Goal: Check status

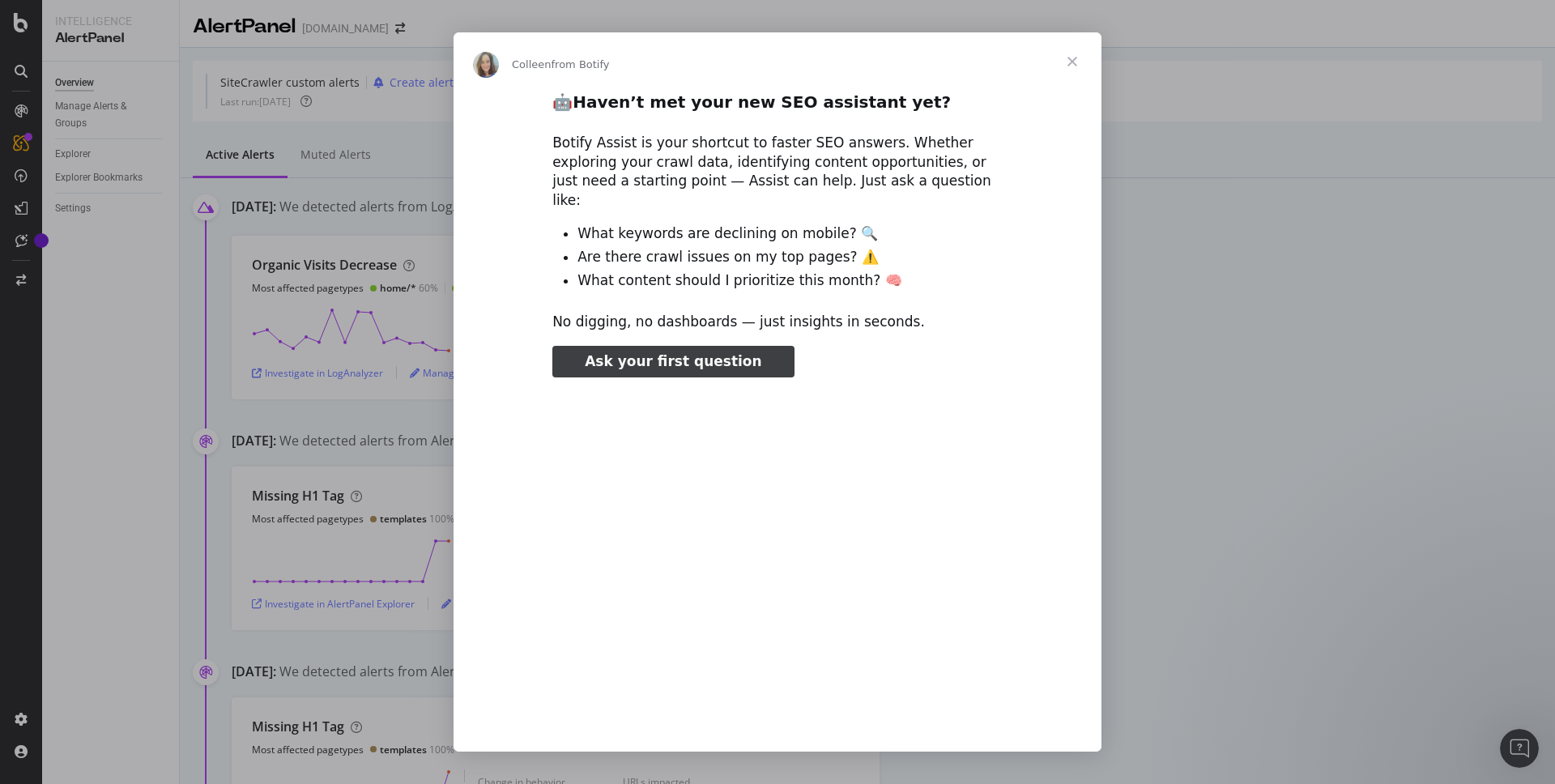
type input "1247922"
click at [1075, 62] on span "Close" at bounding box center [1072, 61] width 58 height 58
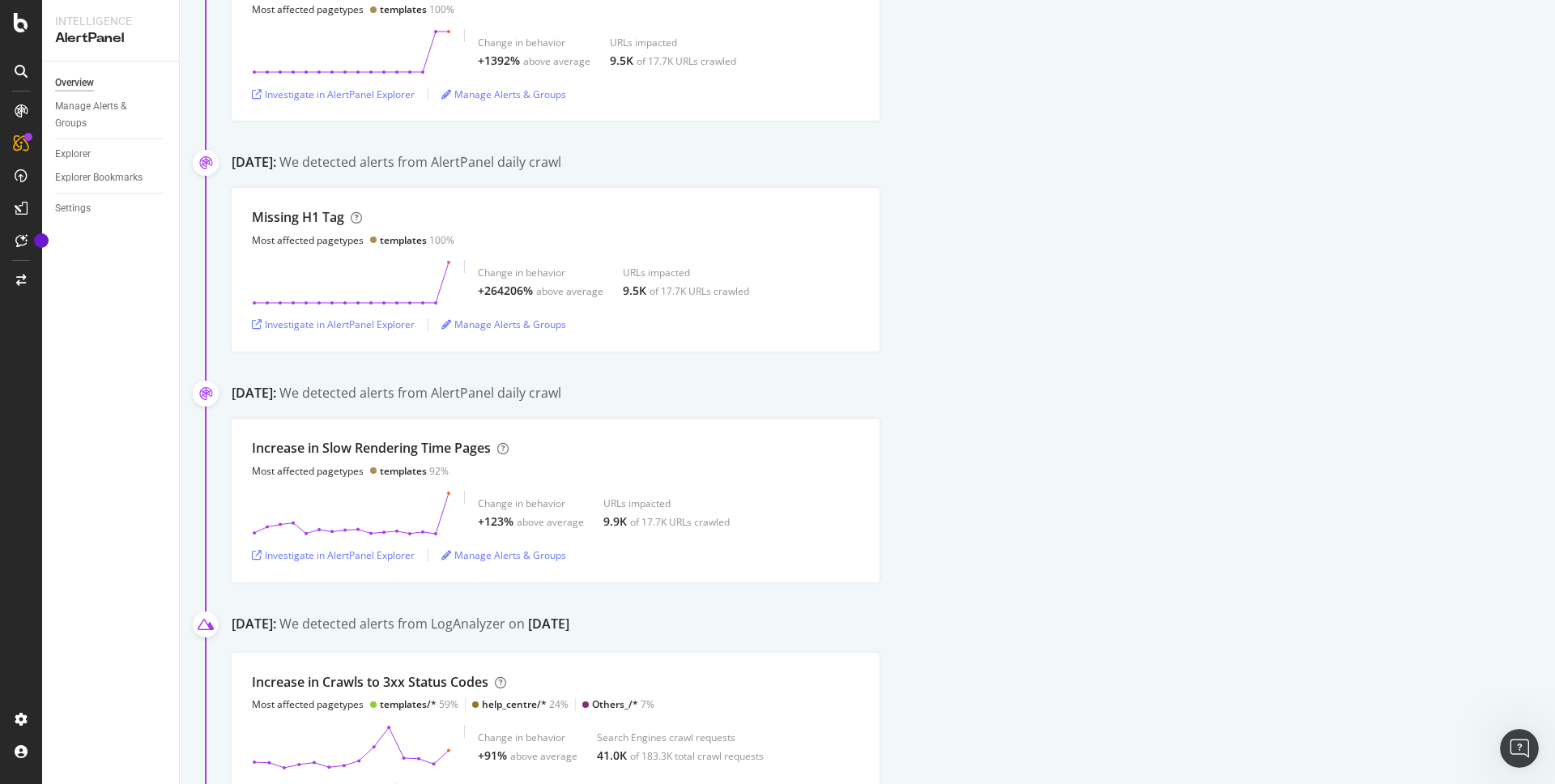
scroll to position [384, 0]
